Goal: Browse casually: Explore the website without a specific task or goal

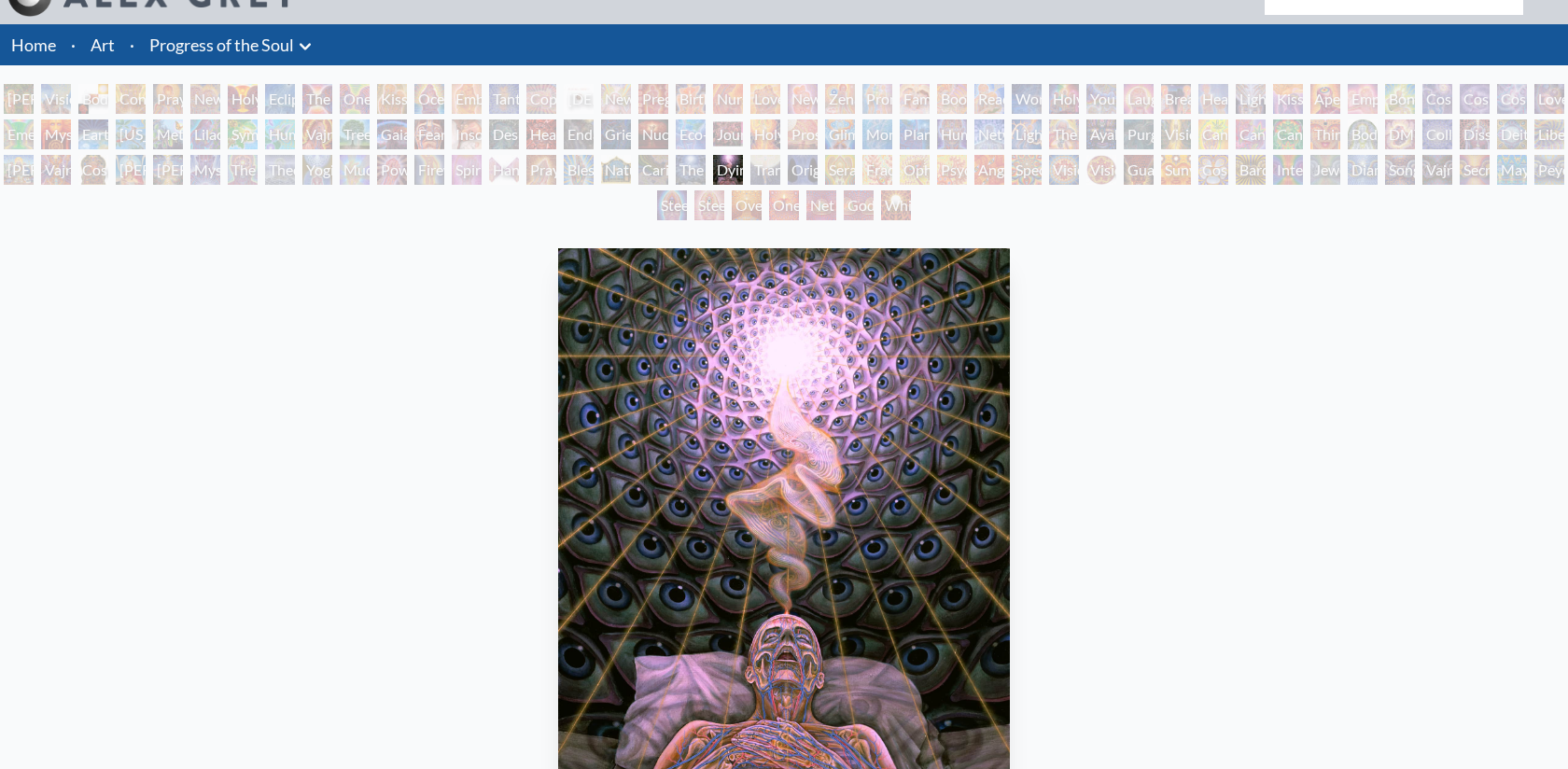
scroll to position [132, 0]
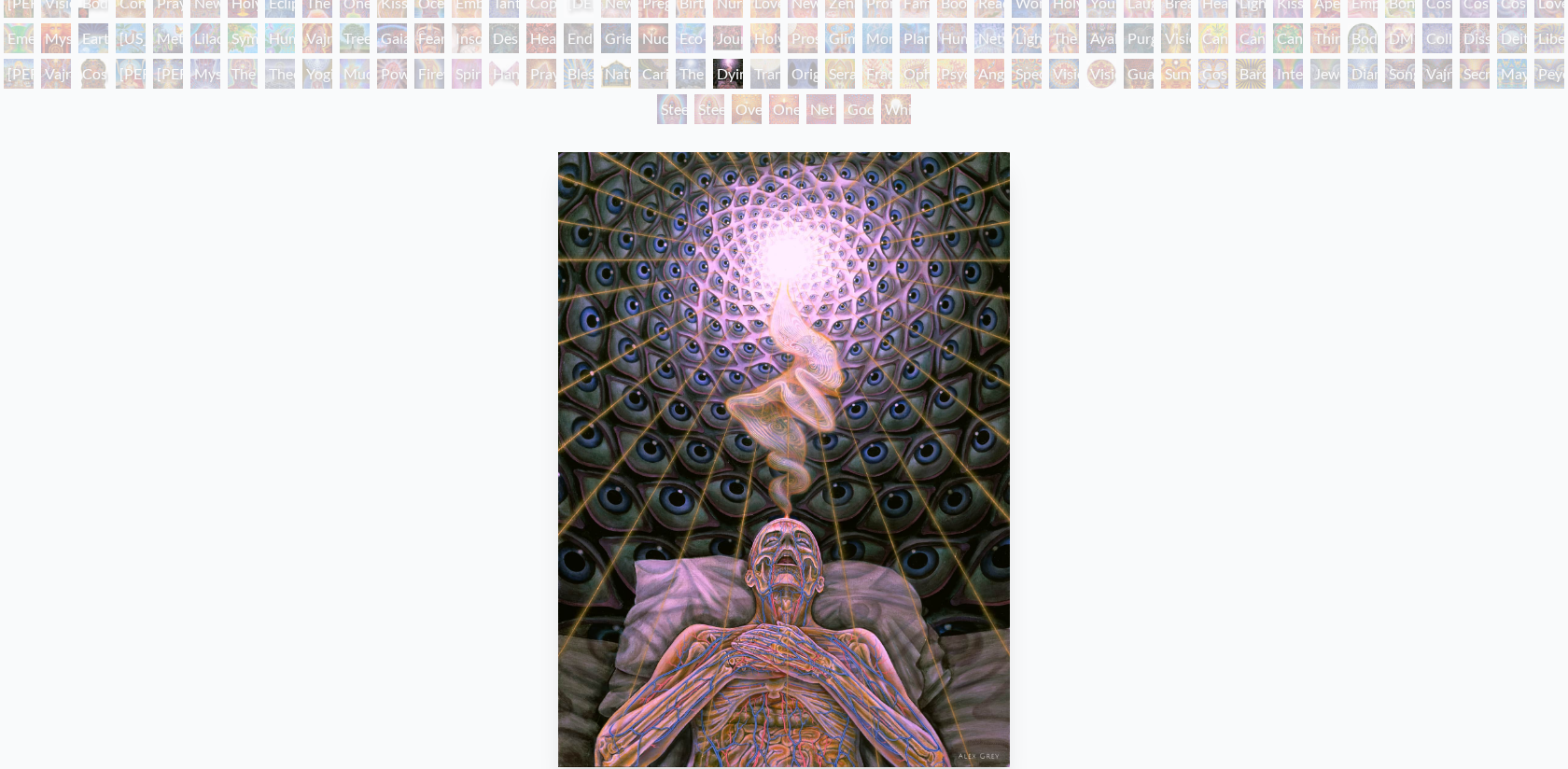
click at [578, 67] on div "Blessing Hand" at bounding box center [578, 73] width 30 height 30
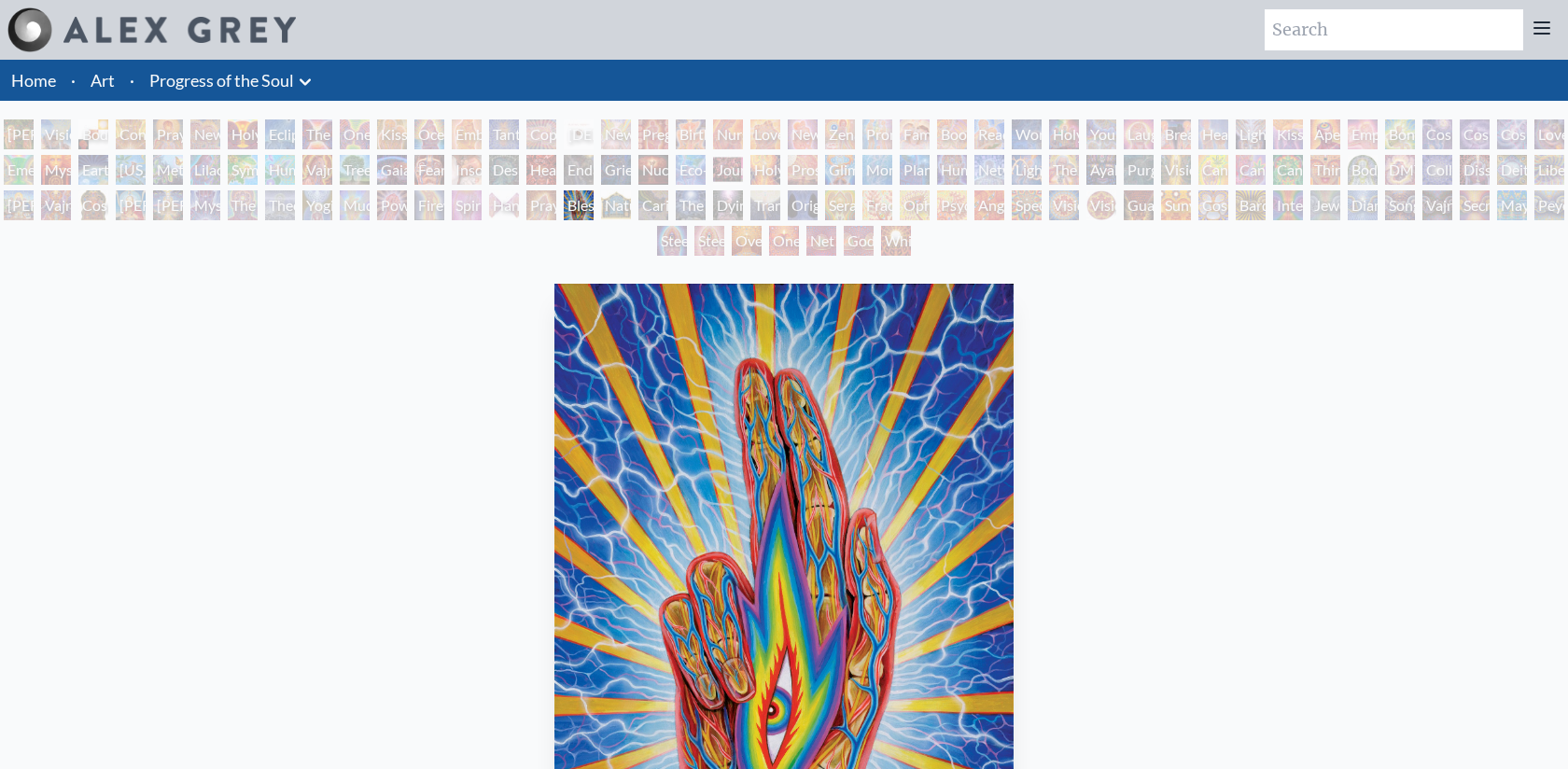
click at [892, 166] on div "Monochord" at bounding box center [876, 169] width 30 height 30
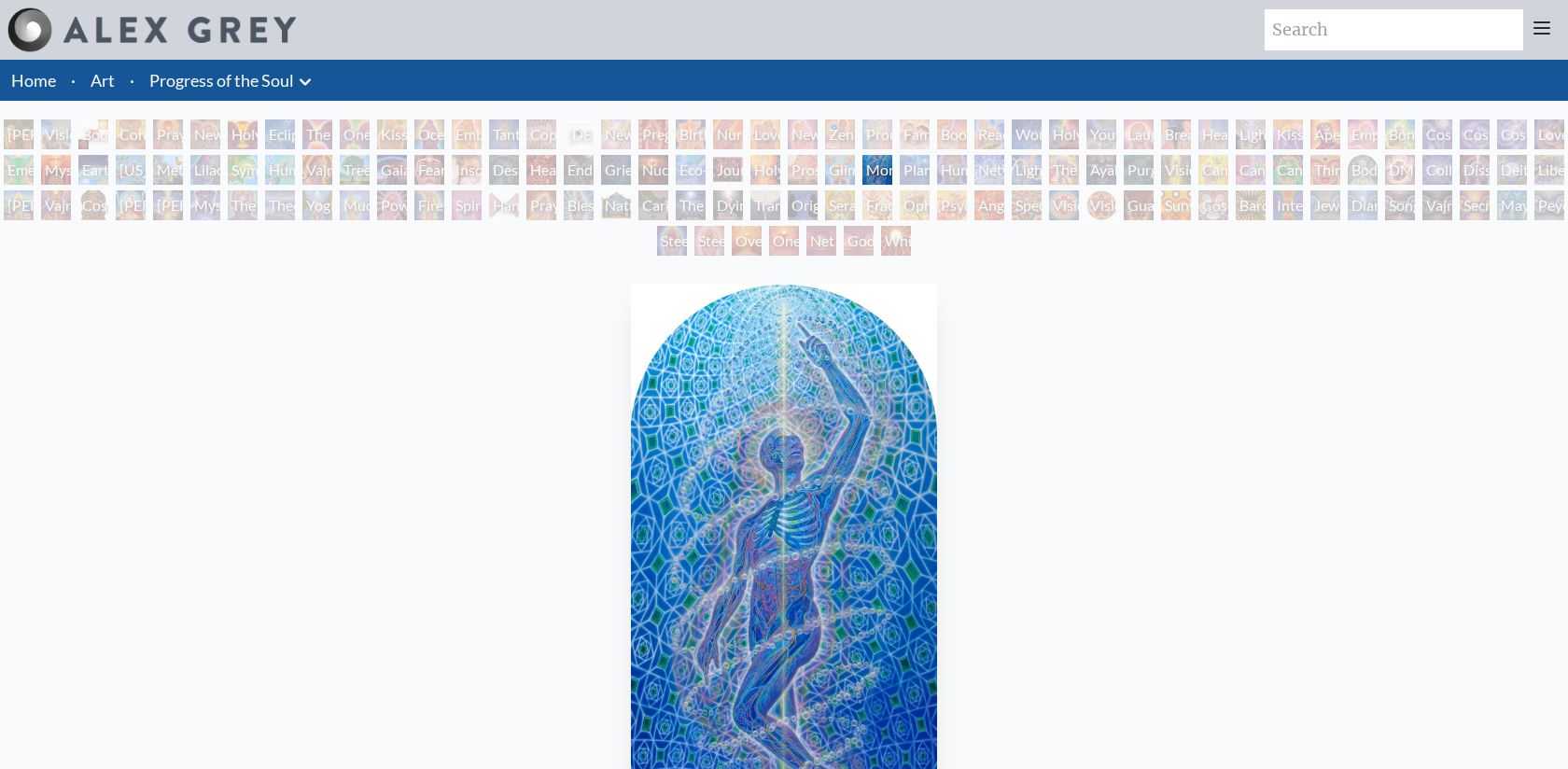
click at [1059, 200] on div "[PERSON_NAME] & Eve Visionary Origin of Language Body, Mind, Spirit Contemplati…" at bounding box center [784, 190] width 1568 height 142
click at [1179, 167] on div "Vision Tree" at bounding box center [1176, 169] width 30 height 30
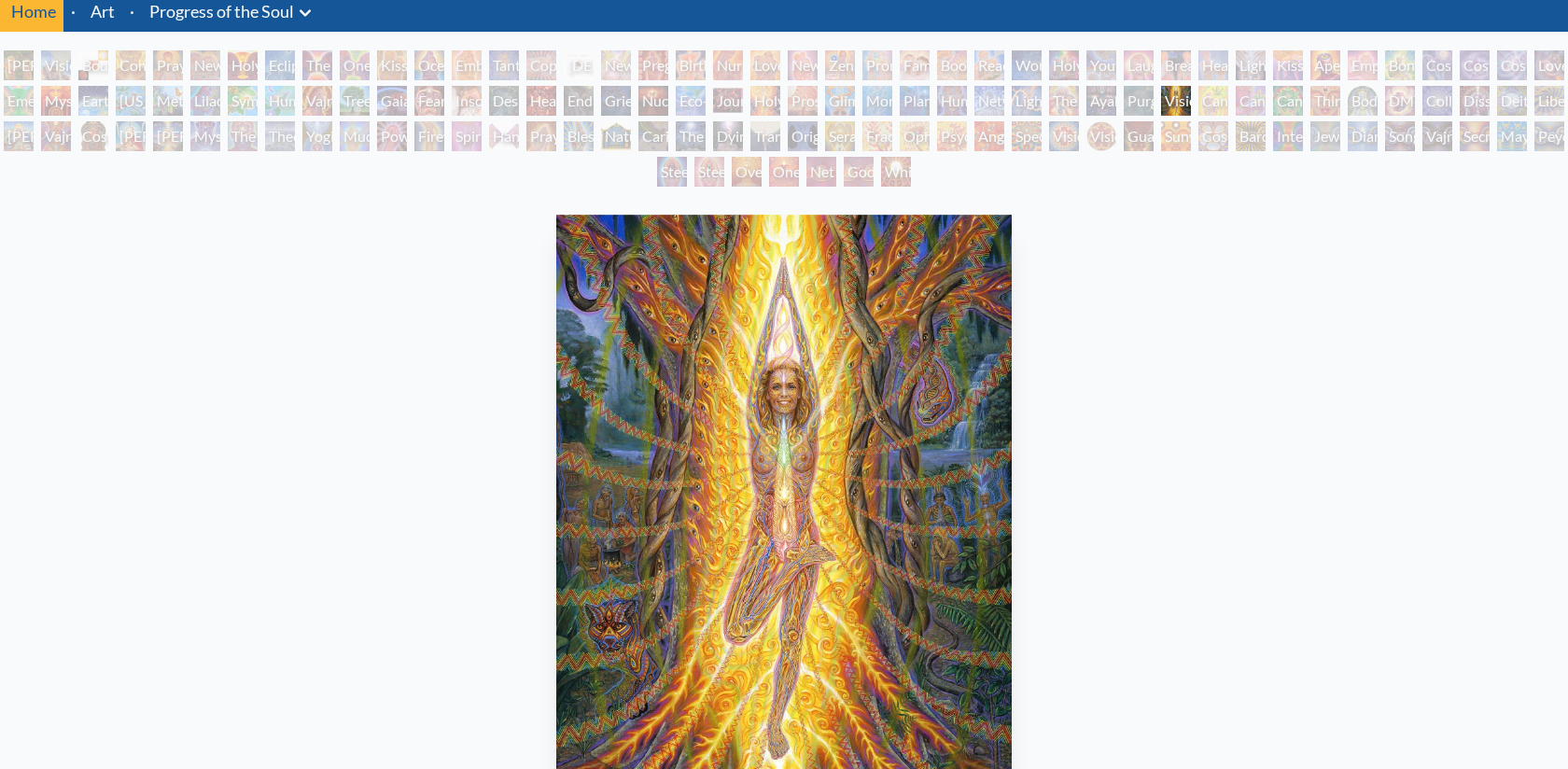
scroll to position [66, 0]
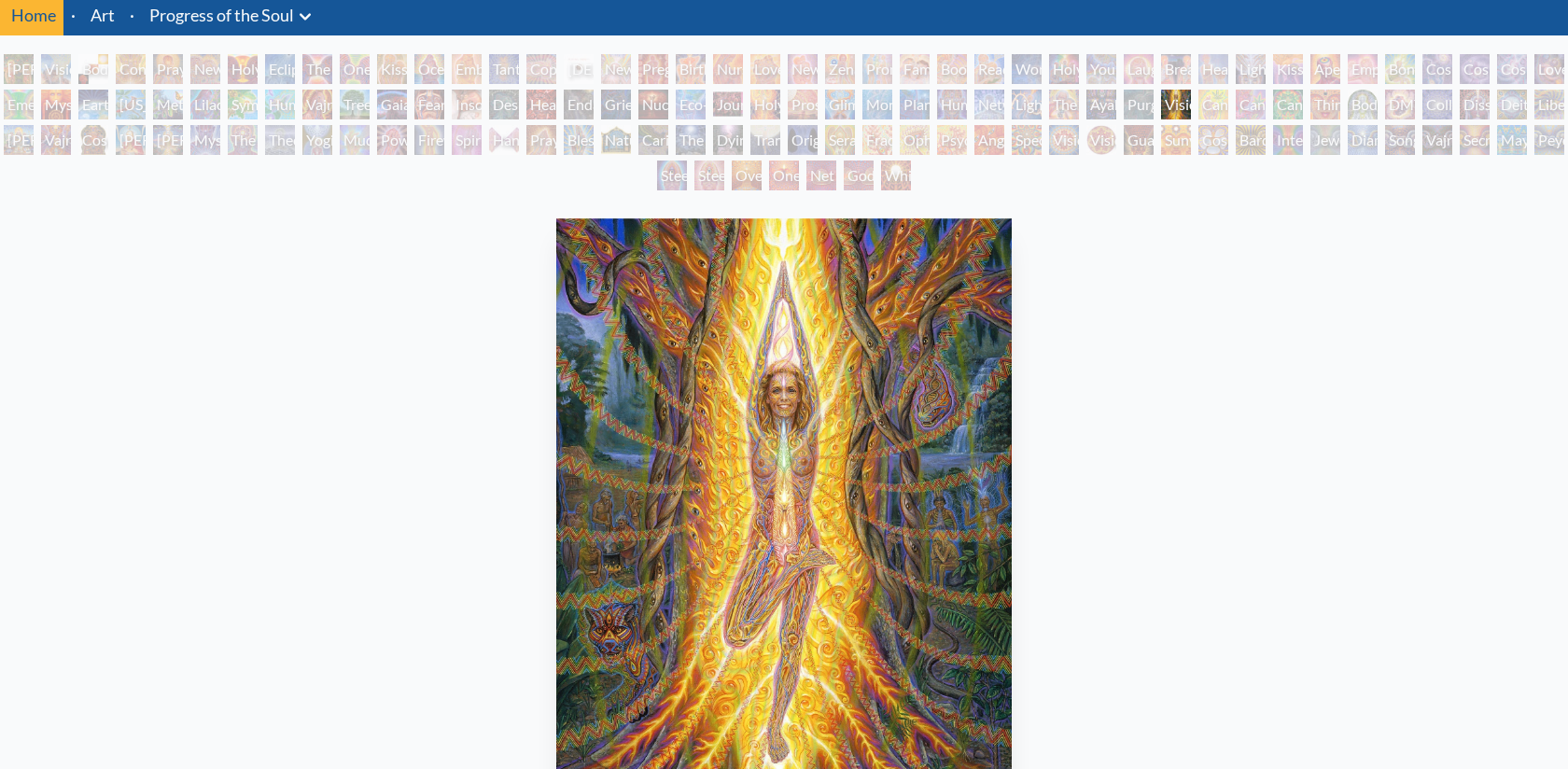
click at [1340, 99] on div "Third Eye Tears of Joy" at bounding box center [1324, 105] width 30 height 30
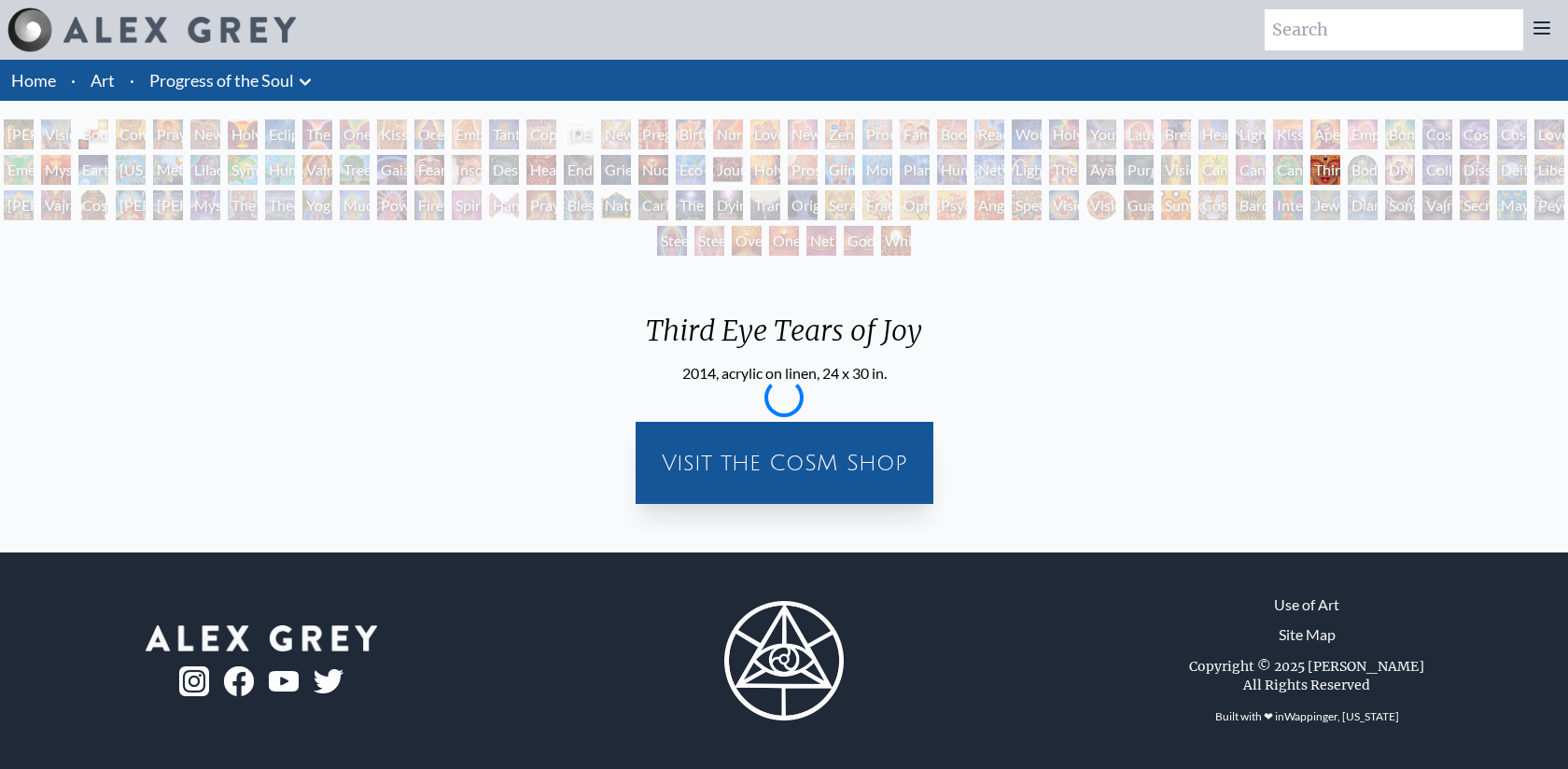
scroll to position [0, 0]
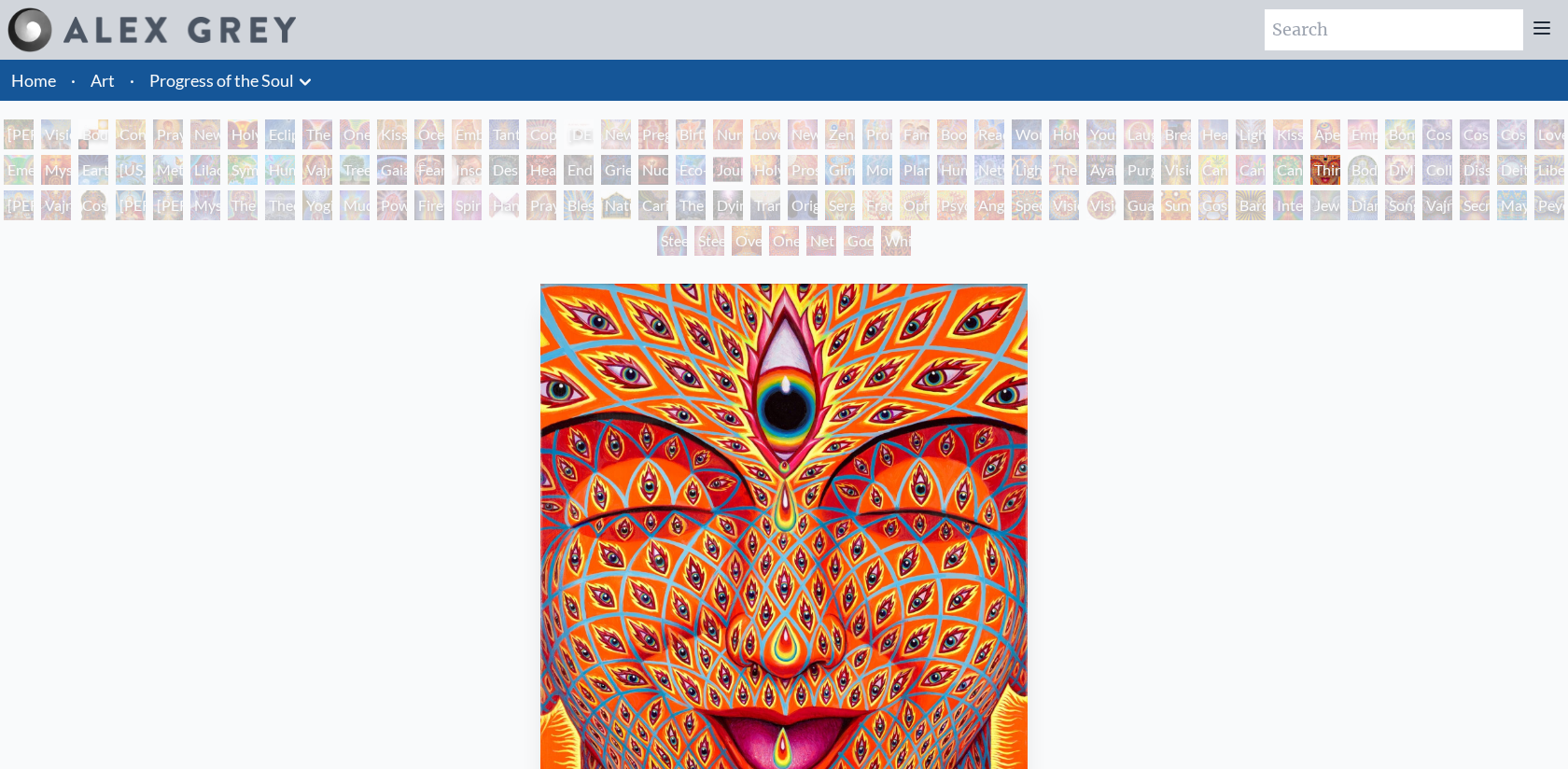
click at [398, 202] on div "Power to the Peaceful" at bounding box center [391, 205] width 30 height 30
